Goal: Find specific page/section: Find specific page/section

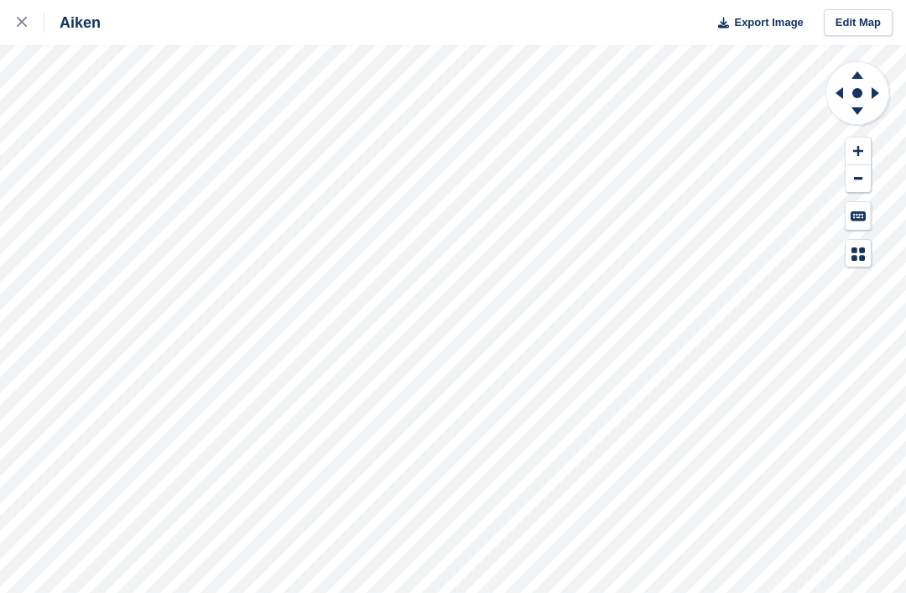
click at [31, 21] on div at bounding box center [31, 23] width 28 height 20
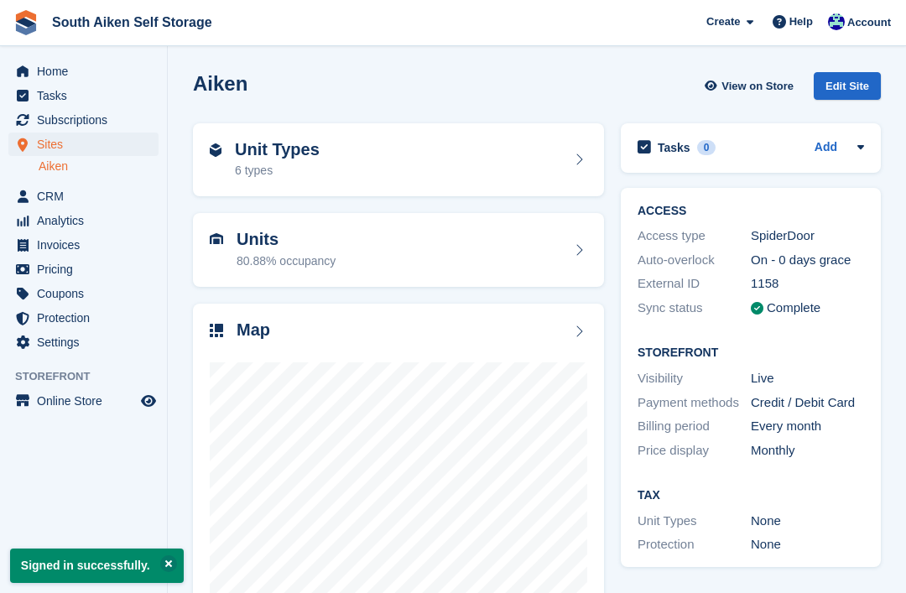
click at [50, 194] on span "CRM" at bounding box center [87, 196] width 101 height 23
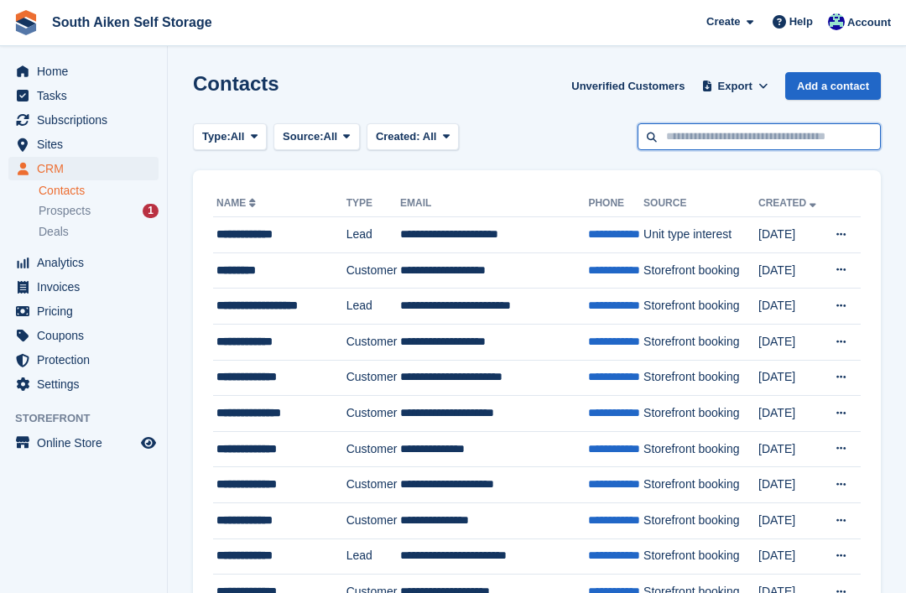
click at [705, 138] on input "text" at bounding box center [759, 137] width 243 height 28
type input "*******"
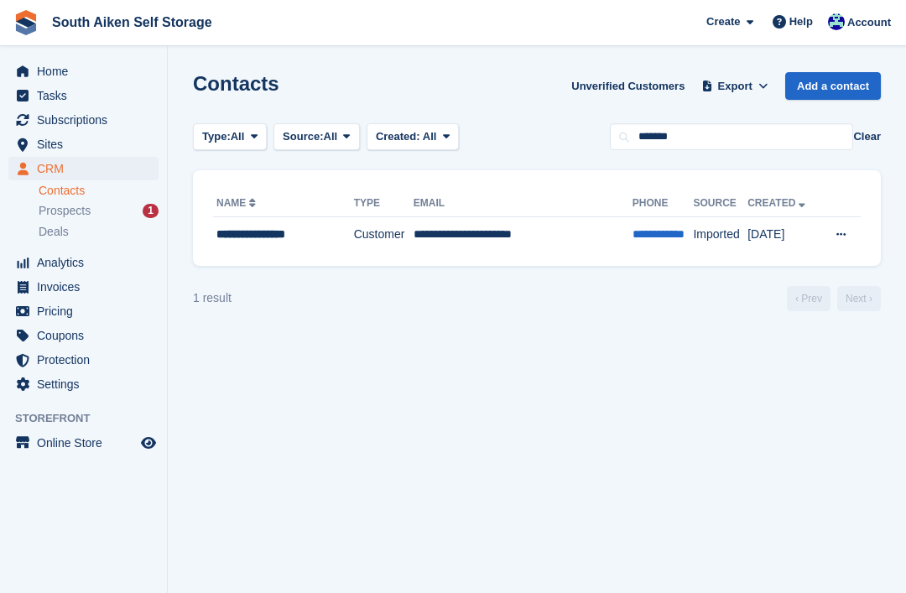
click at [361, 242] on td "Customer" at bounding box center [384, 234] width 60 height 35
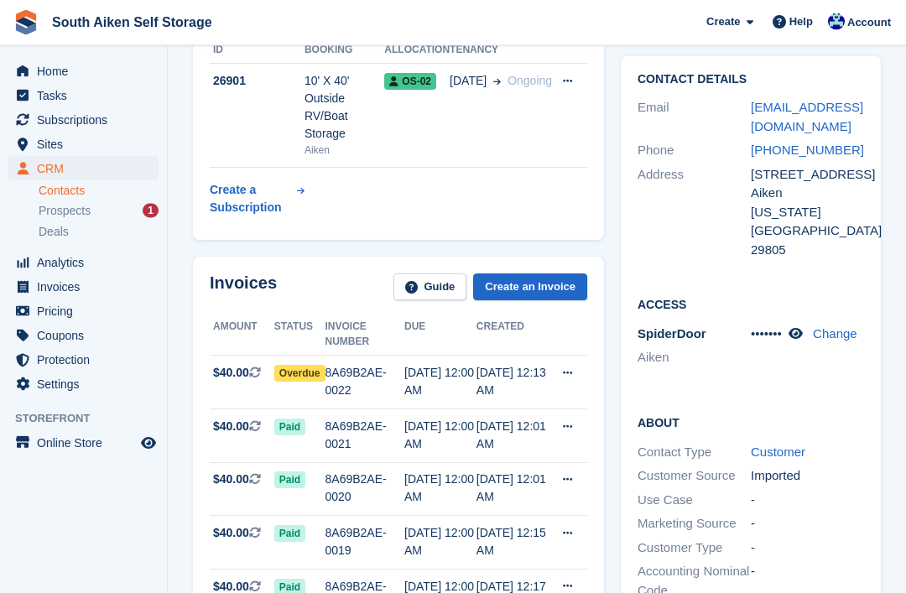
scroll to position [347, 0]
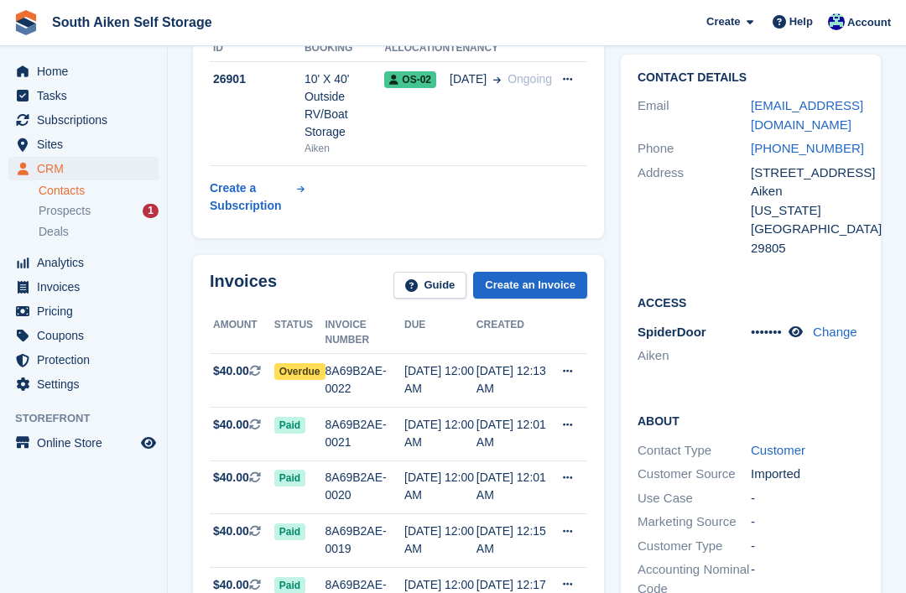
click at [803, 338] on icon at bounding box center [796, 332] width 14 height 13
